Goal: Check status

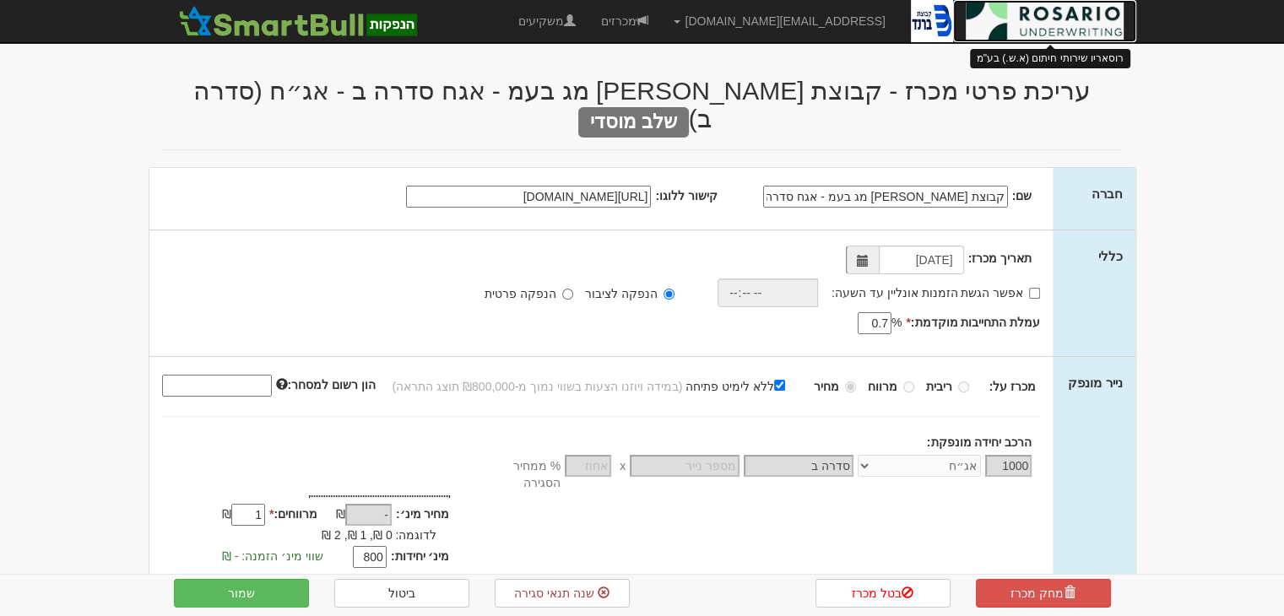
click at [999, 19] on img at bounding box center [1045, 21] width 158 height 42
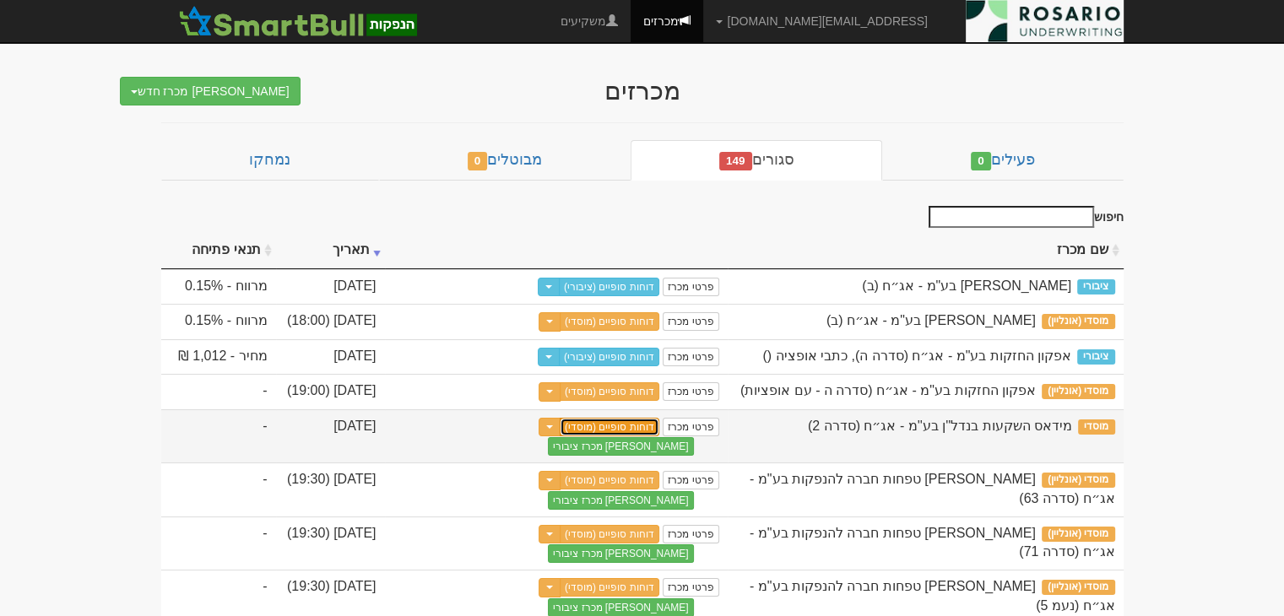
click at [656, 425] on link "דוחות סופיים (מוסדי)" at bounding box center [610, 427] width 100 height 19
